Goal: Information Seeking & Learning: Check status

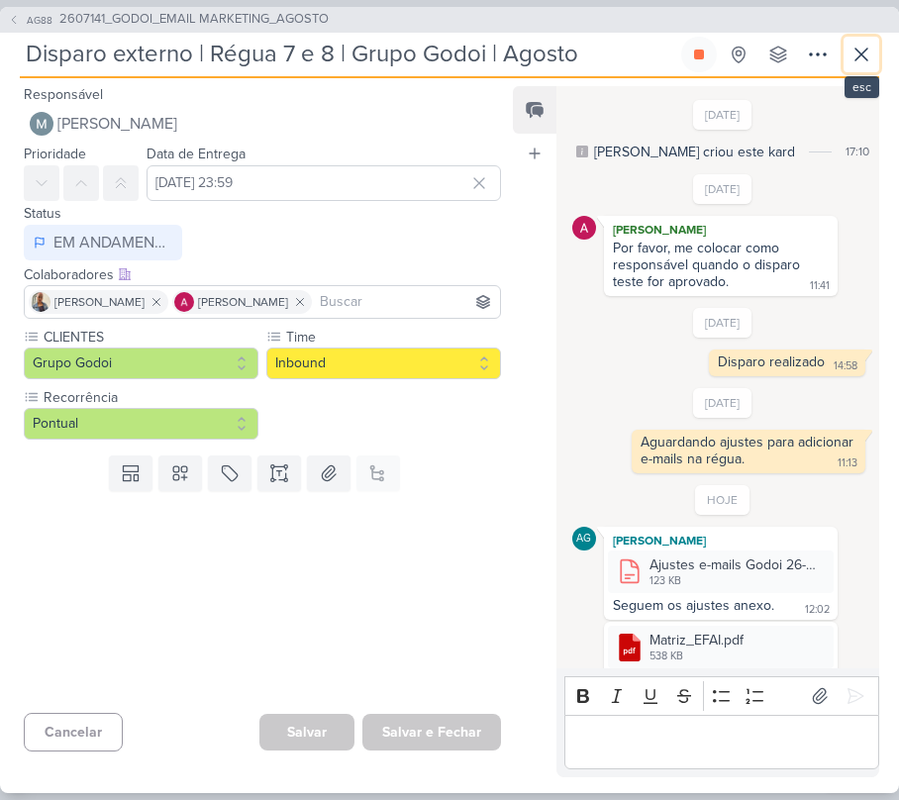
click at [872, 38] on button at bounding box center [862, 55] width 36 height 36
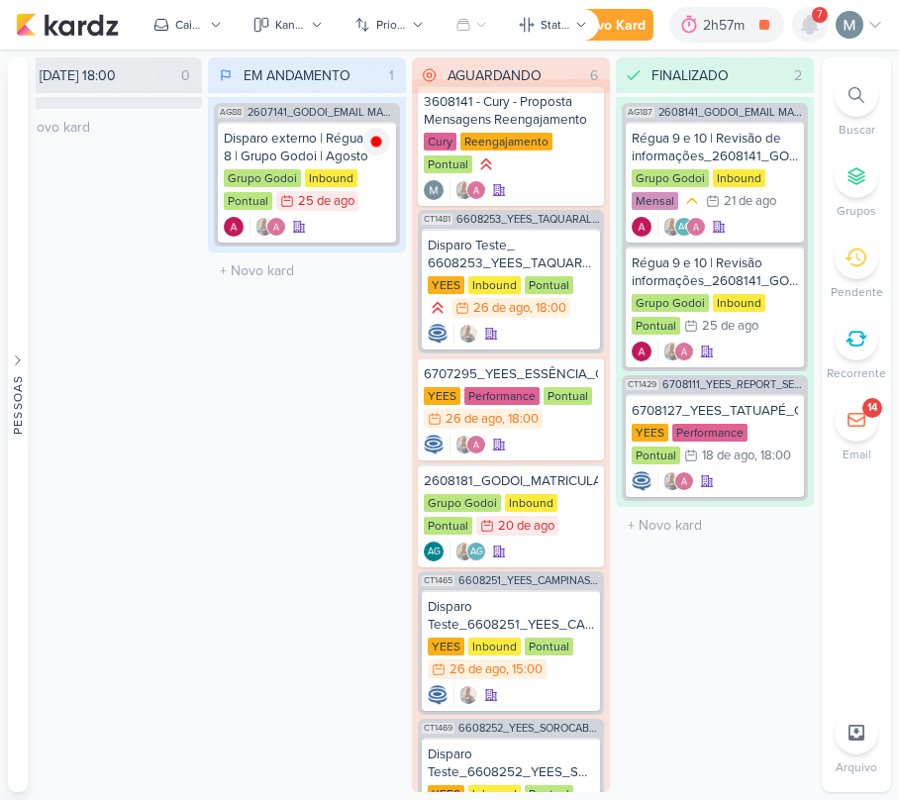
click at [805, 34] on icon at bounding box center [810, 25] width 24 height 24
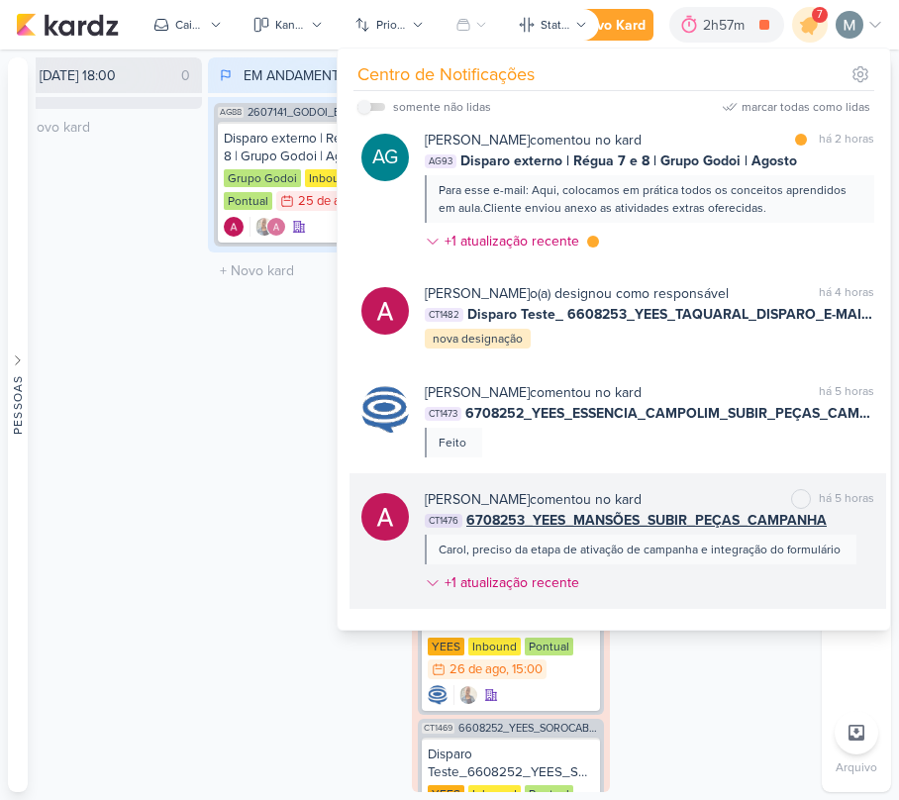
scroll to position [396, 0]
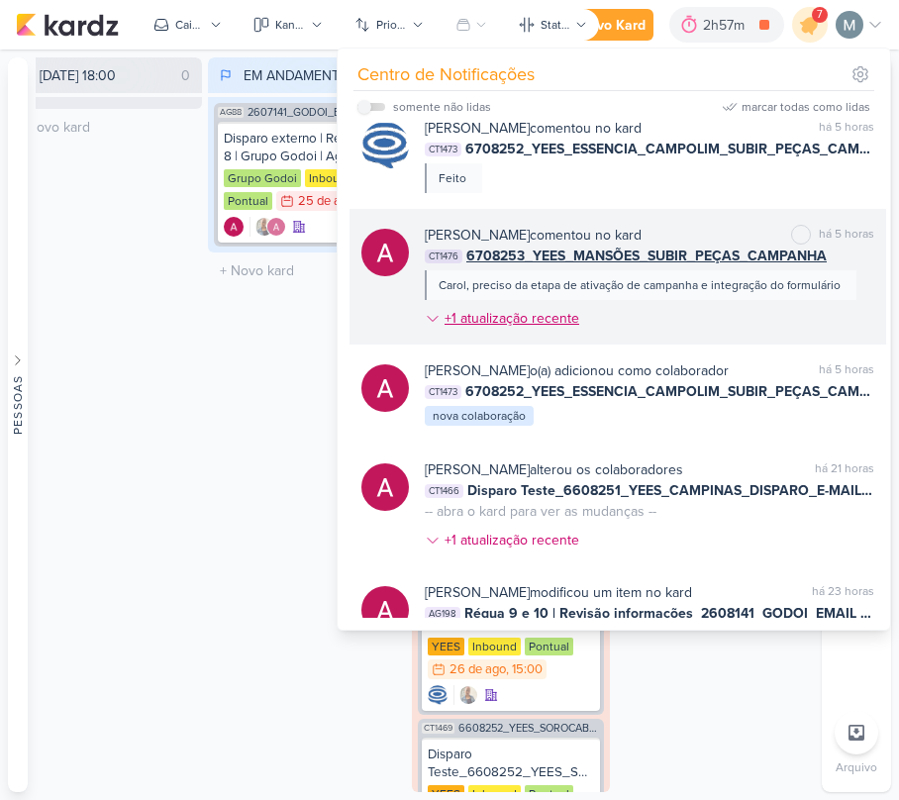
click at [480, 329] on div "+1 atualização recente" at bounding box center [514, 318] width 139 height 21
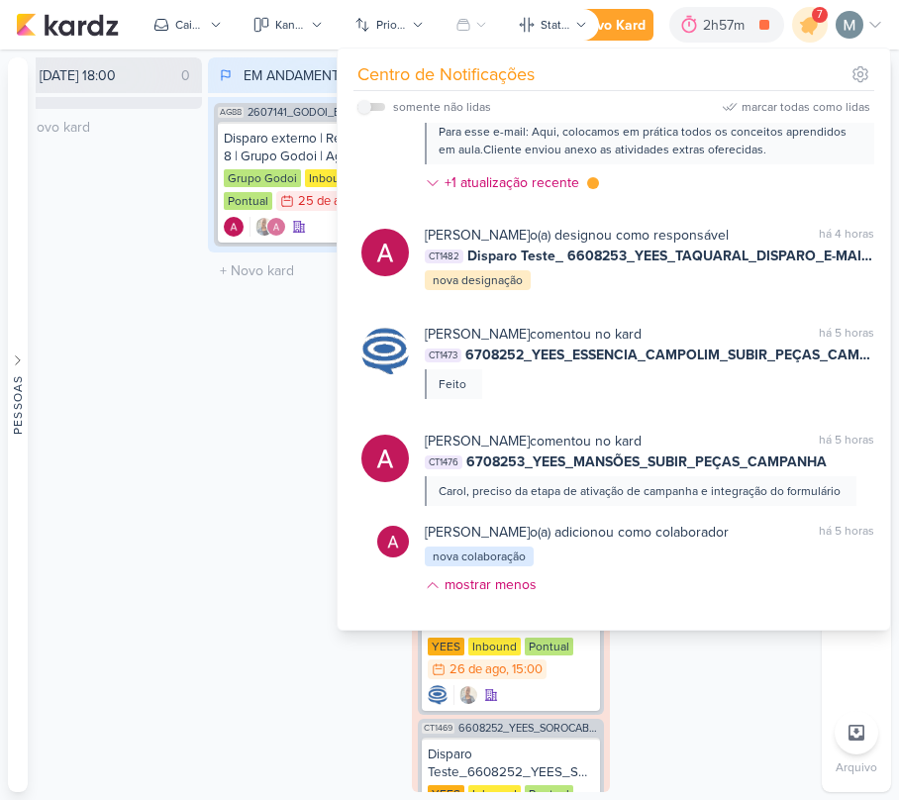
scroll to position [0, 0]
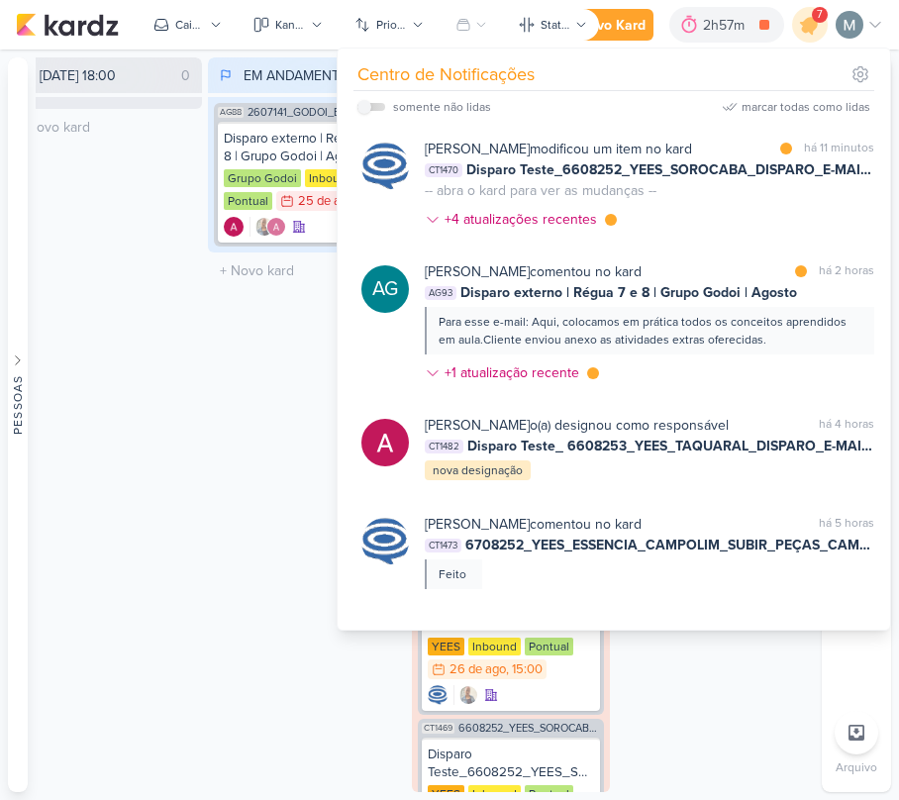
click at [400, 100] on div "somente não lidas" at bounding box center [442, 107] width 98 height 18
click at [374, 107] on label at bounding box center [371, 107] width 28 height 8
click at [371, 107] on input "checkbox" at bounding box center [364, 107] width 14 height 14
checkbox input "true"
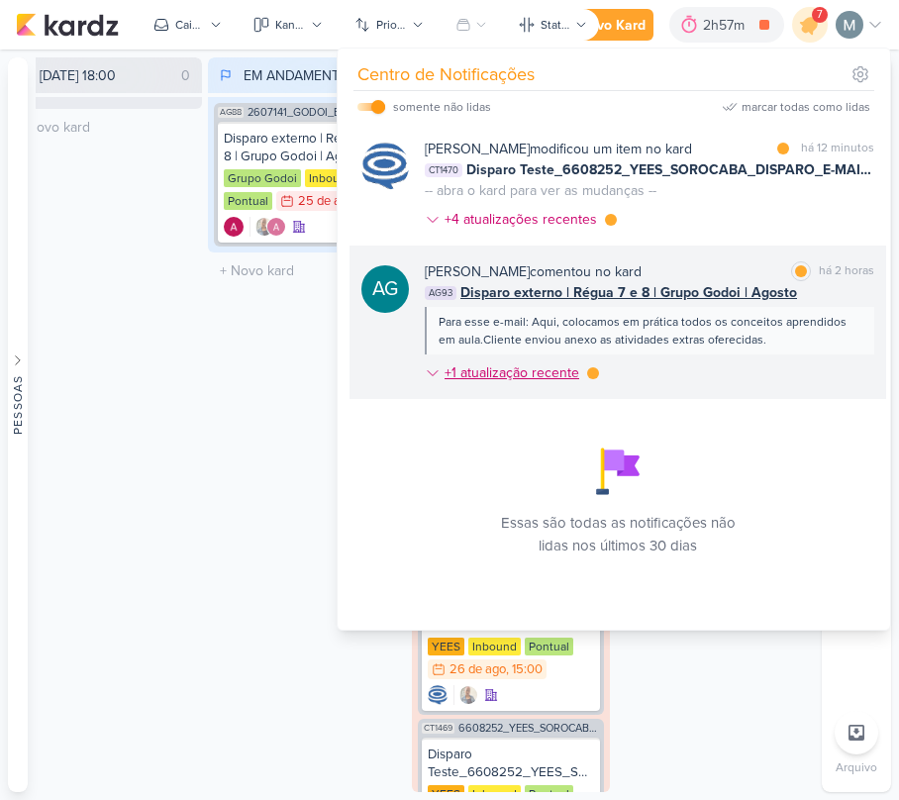
click at [582, 383] on div "+1 atualização recente" at bounding box center [514, 372] width 139 height 21
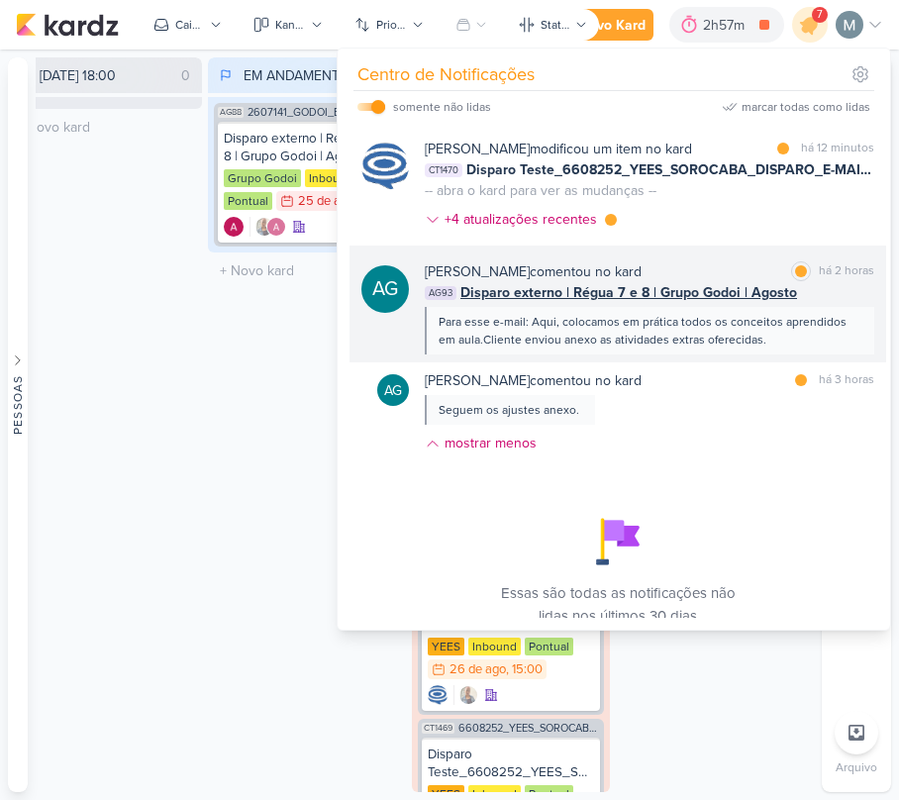
click at [590, 349] on div "Para esse e-mail: Aqui, colocamos em prática todos os conceitos aprendidos em a…" at bounding box center [649, 331] width 420 height 36
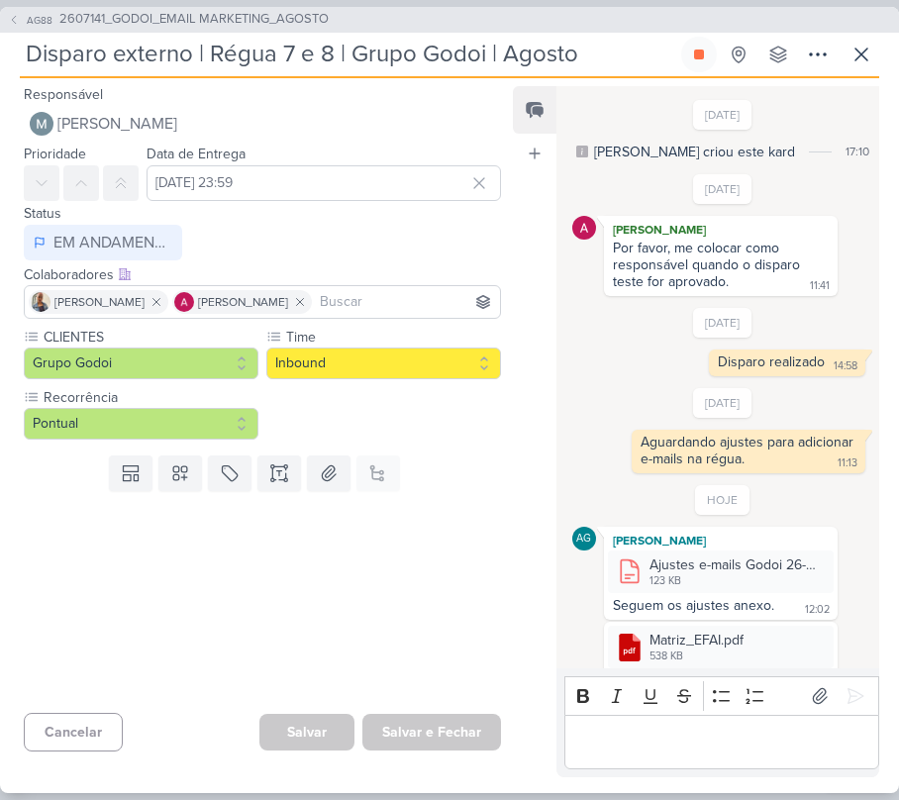
scroll to position [200, 0]
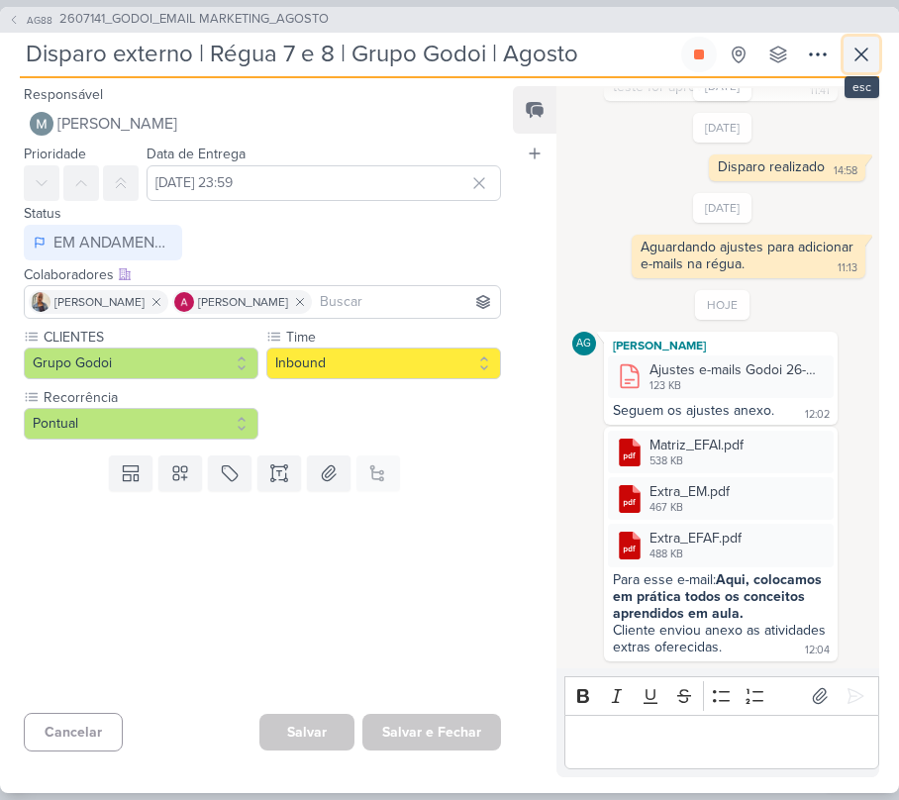
click at [857, 65] on icon at bounding box center [862, 55] width 24 height 24
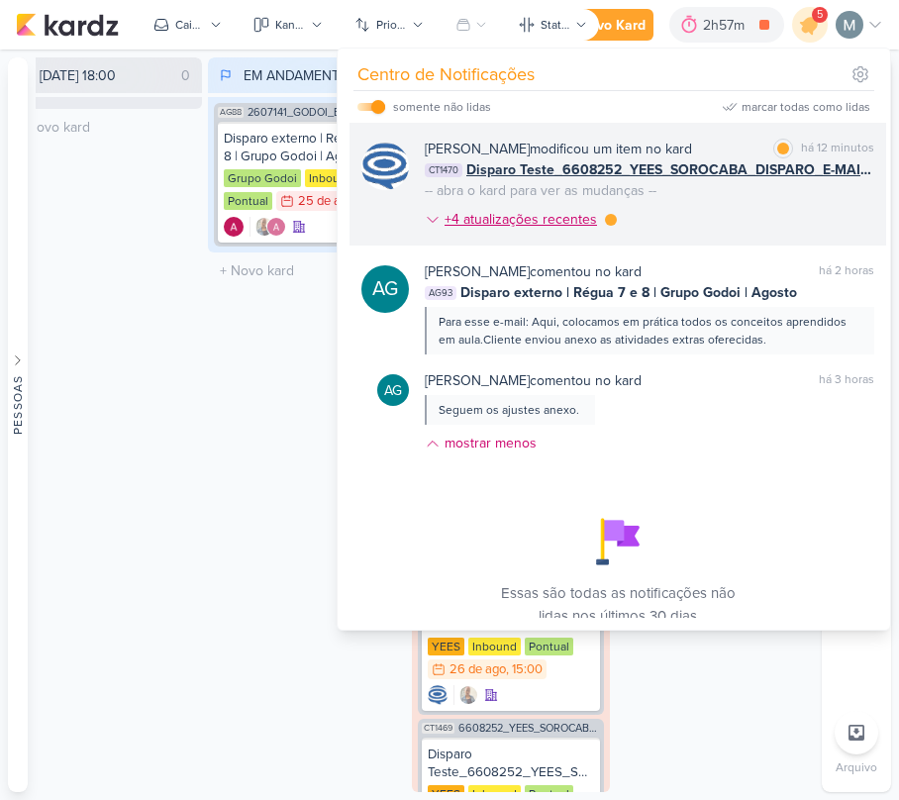
click at [603, 230] on div "+4 atualizações recentes" at bounding box center [521, 219] width 192 height 21
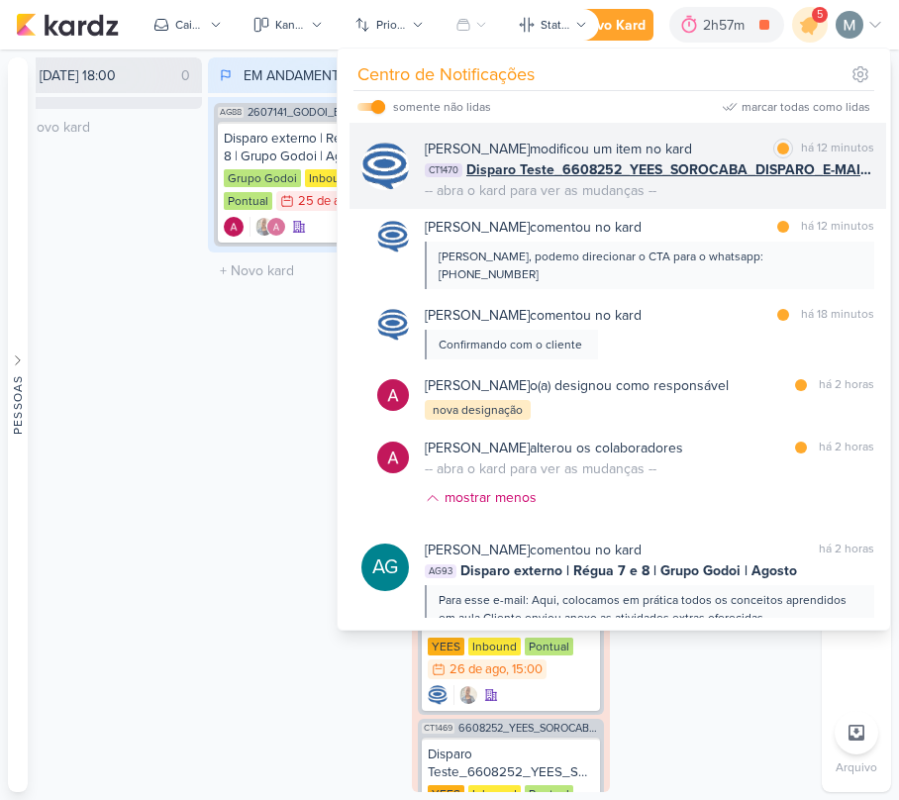
click at [675, 180] on span "Disparo Teste_6608252_YEES_SOROCABA_DISPARO_E-MAIL MKT" at bounding box center [670, 169] width 408 height 21
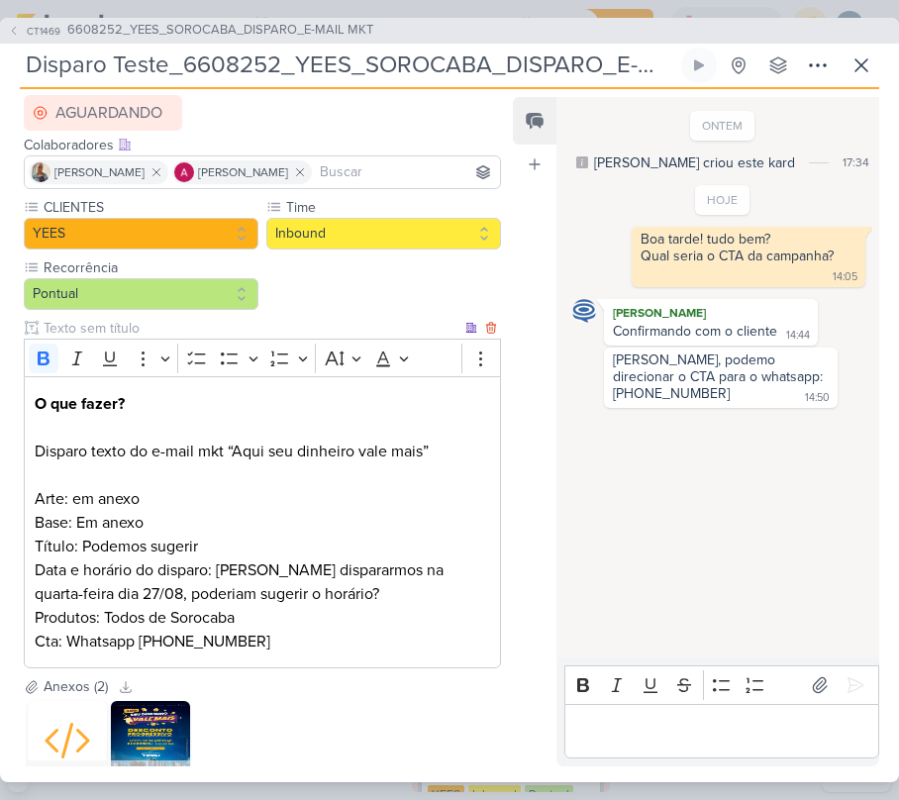
scroll to position [0, 0]
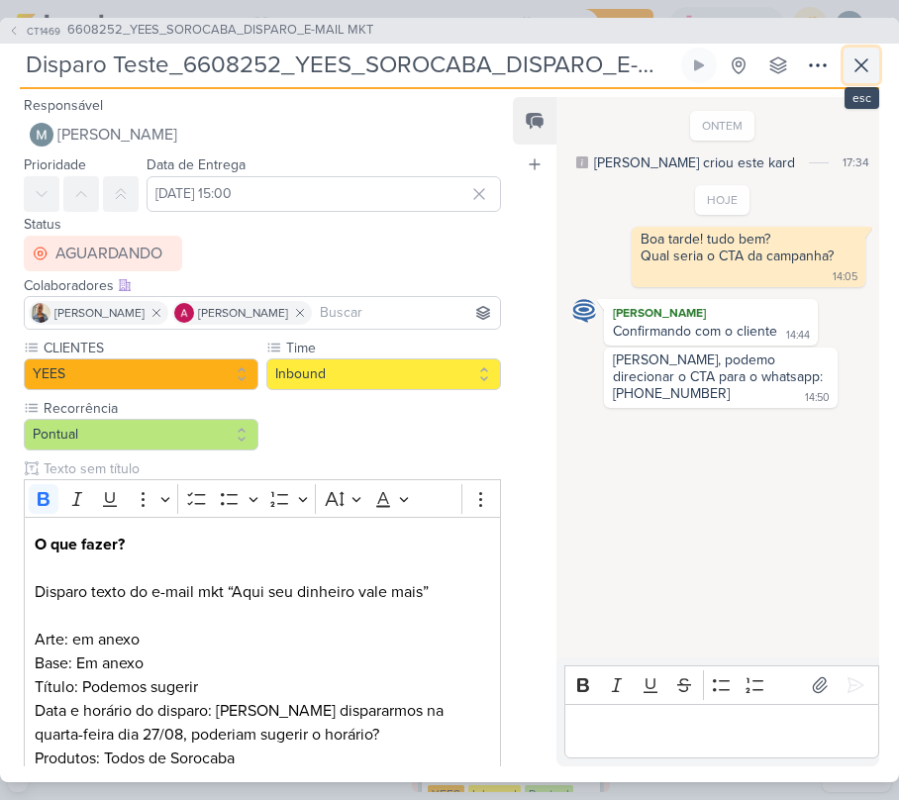
click at [865, 65] on icon at bounding box center [862, 65] width 24 height 24
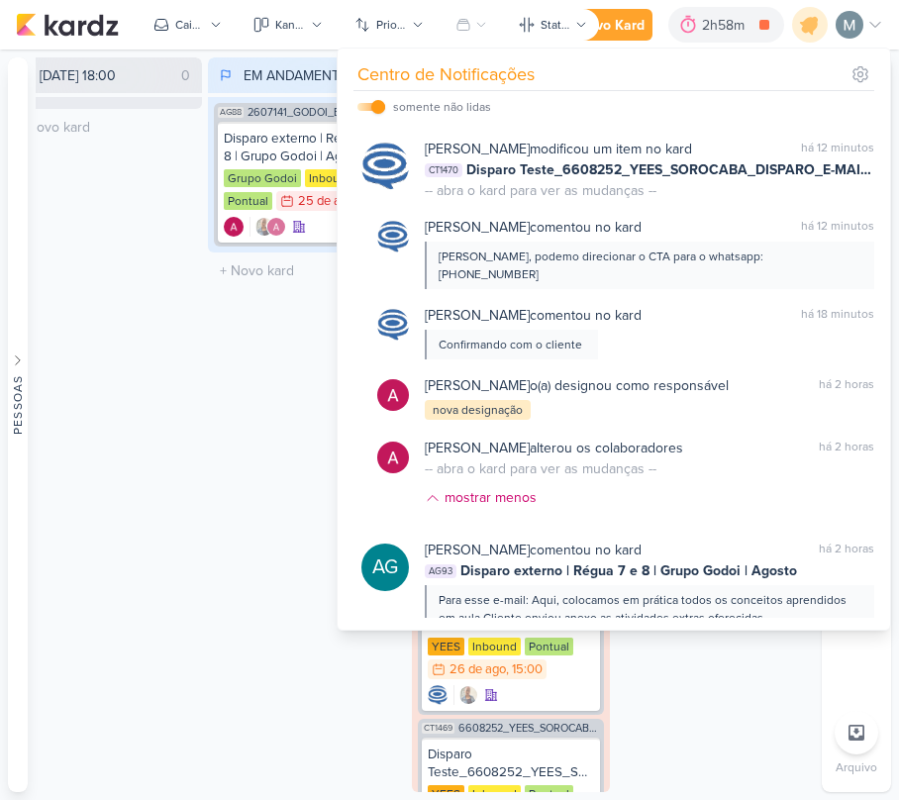
click at [270, 364] on div "EM ANDAMENTO 1 Mover Para Esquerda Mover Para Direita [GEOGRAPHIC_DATA] AG88 26…" at bounding box center [307, 424] width 198 height 735
